Goal: Find specific page/section: Find specific page/section

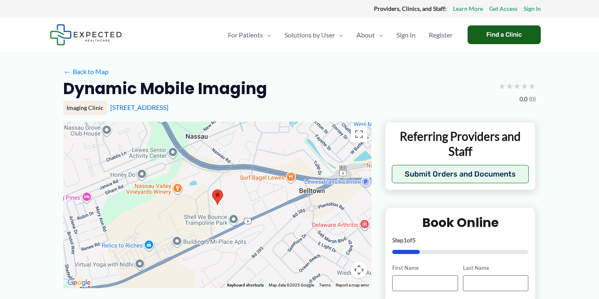
click at [506, 30] on div "Find a Clinic" at bounding box center [504, 34] width 73 height 19
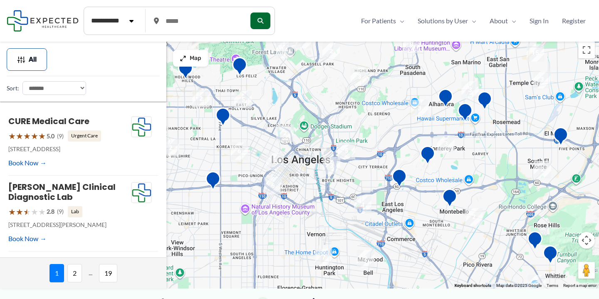
click at [75, 89] on select "**********" at bounding box center [54, 88] width 64 height 14
click at [192, 19] on input "text" at bounding box center [199, 21] width 74 height 15
type input "*****"
